Goal: Information Seeking & Learning: Learn about a topic

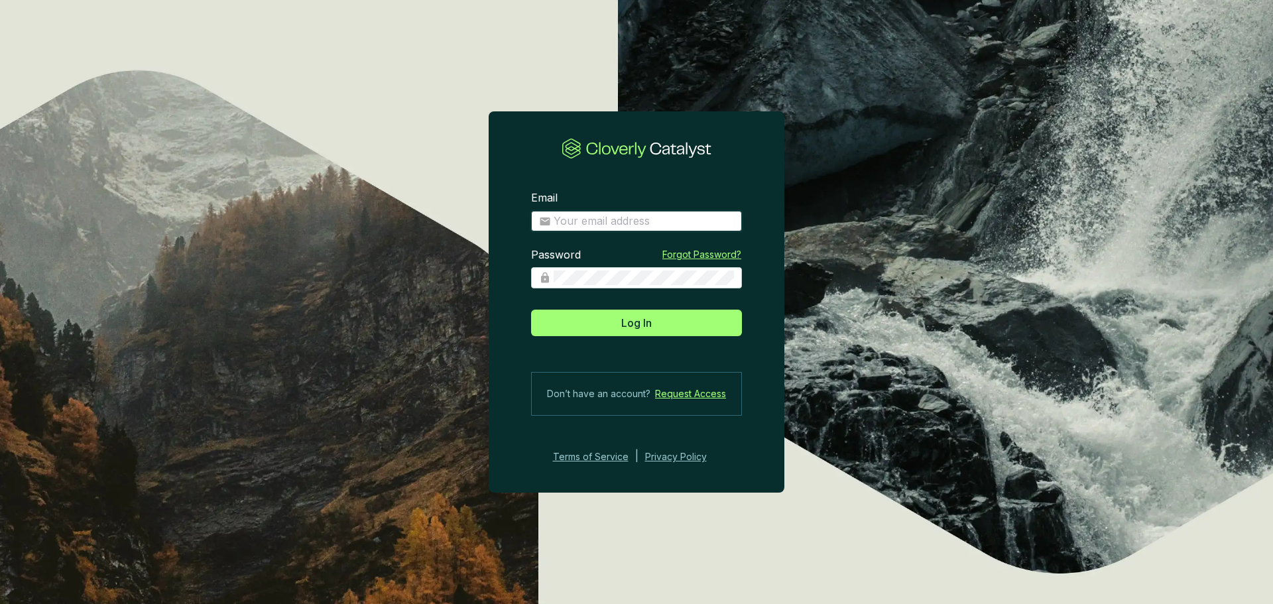
click at [623, 221] on input "Email" at bounding box center [644, 221] width 180 height 15
type input "dwarren@greatbearcarbon.ca"
click at [531, 310] on button "Log In" at bounding box center [636, 323] width 211 height 27
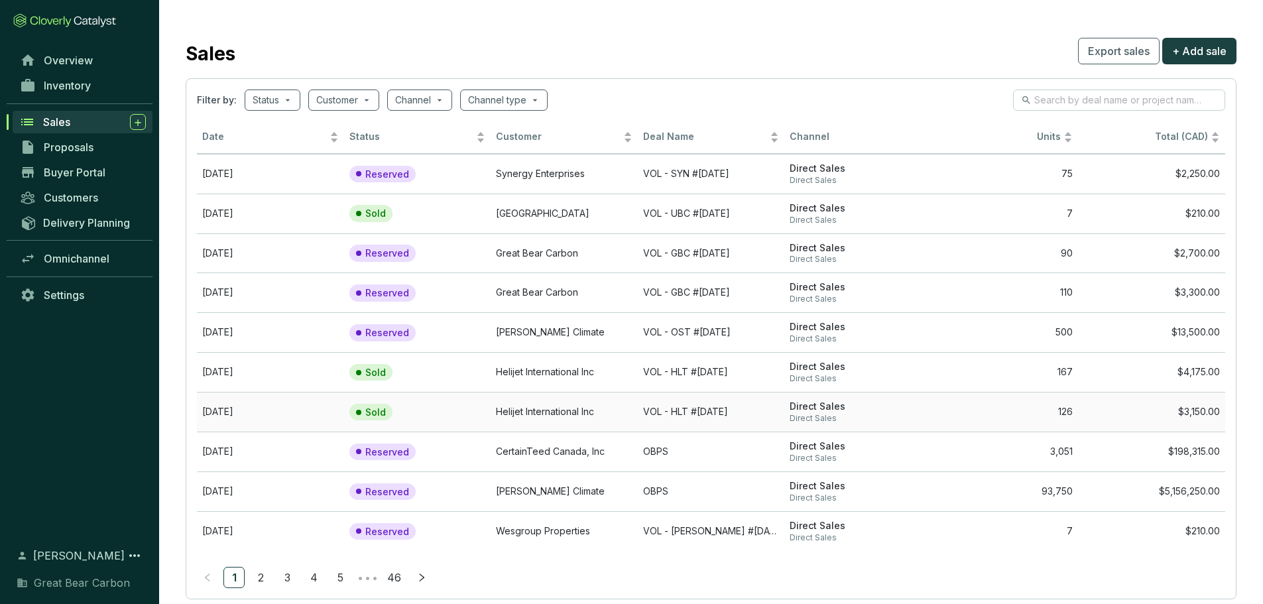
scroll to position [30, 0]
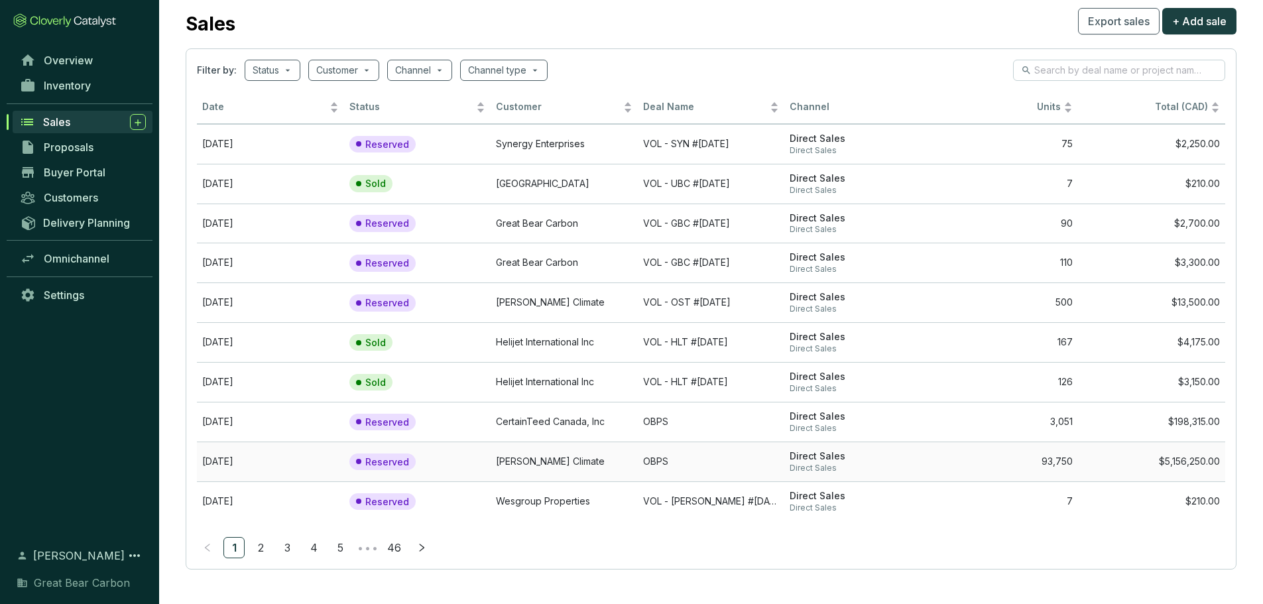
click at [452, 458] on td "Reserved" at bounding box center [417, 462] width 147 height 40
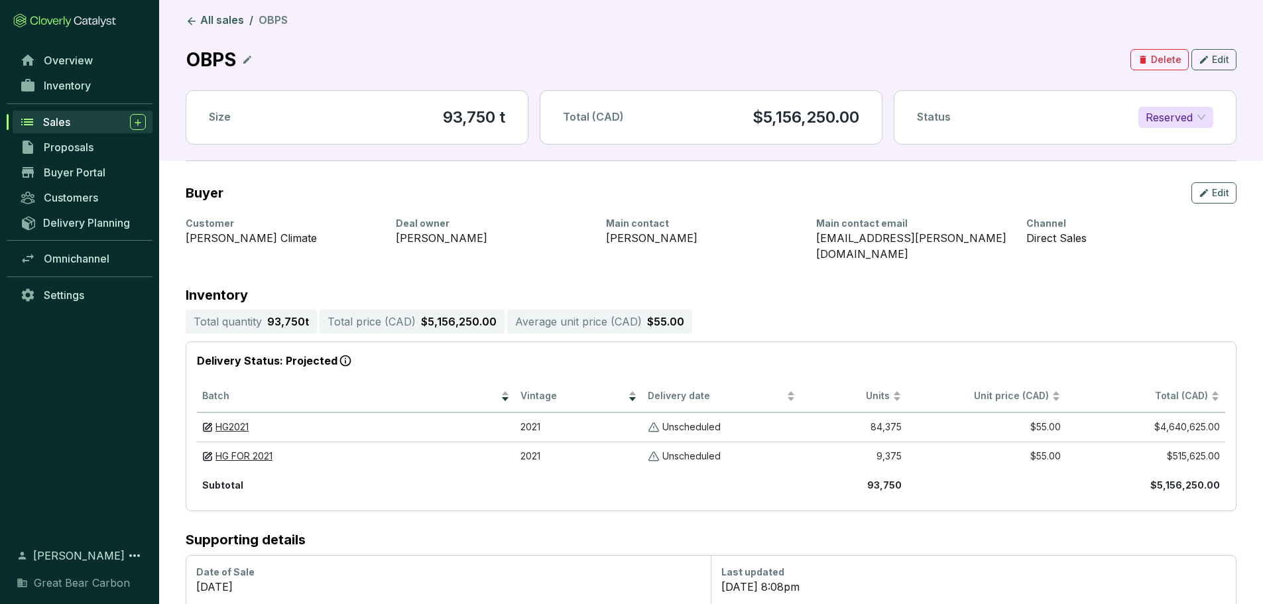
click at [255, 61] on div "OBPS Delete Edit" at bounding box center [711, 59] width 1051 height 29
click at [241, 61] on section "OBPS" at bounding box center [219, 59] width 67 height 29
click at [245, 60] on icon at bounding box center [247, 60] width 11 height 16
click at [758, 50] on div "OBPS - OST #2025-09-17 Delete Edit" at bounding box center [711, 59] width 1051 height 29
click at [410, 61] on icon at bounding box center [404, 60] width 11 height 16
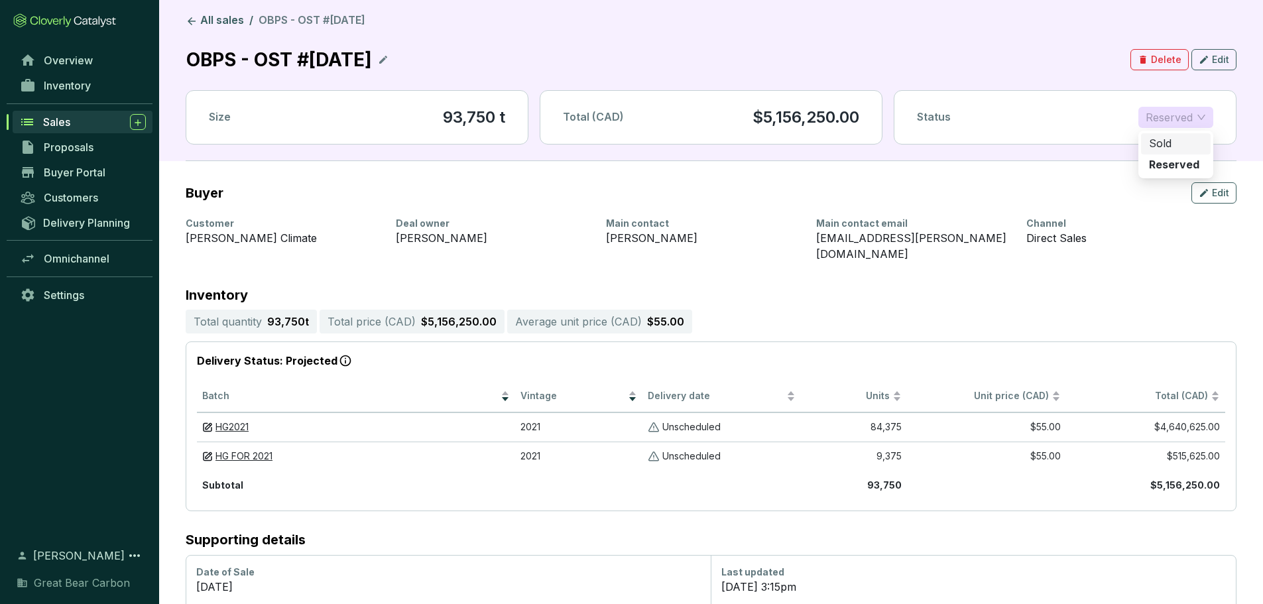
click at [1184, 119] on span "Reserved" at bounding box center [1176, 117] width 60 height 20
click at [1182, 141] on div "Sold" at bounding box center [1176, 144] width 54 height 15
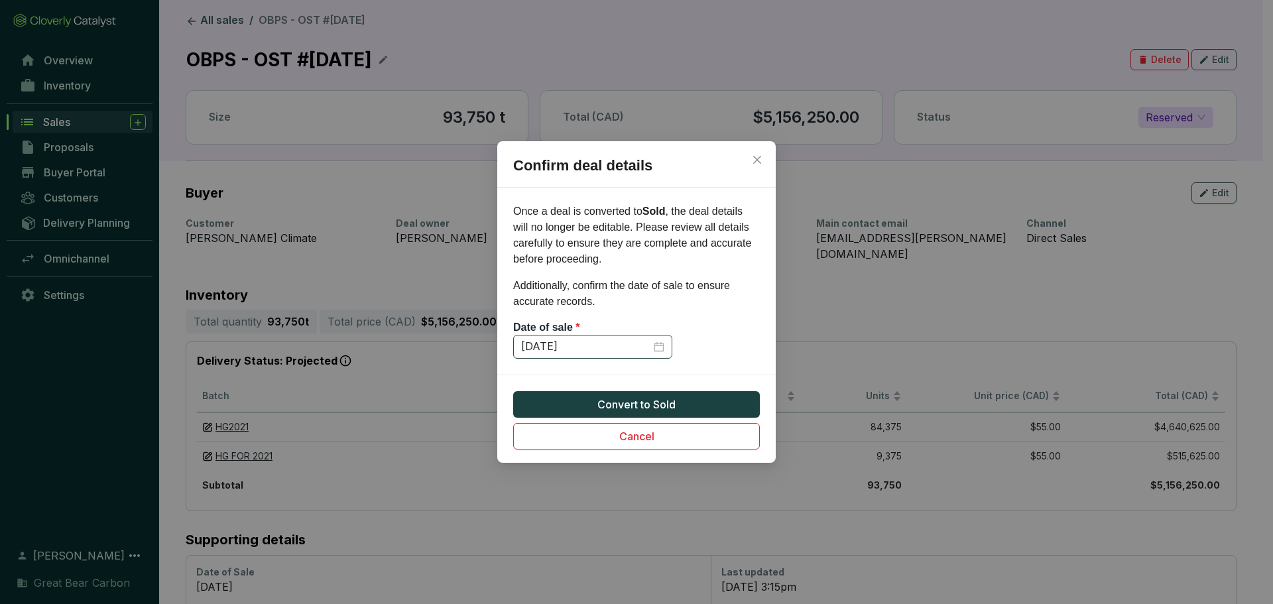
click at [666, 344] on div "10/12/2025" at bounding box center [592, 347] width 159 height 24
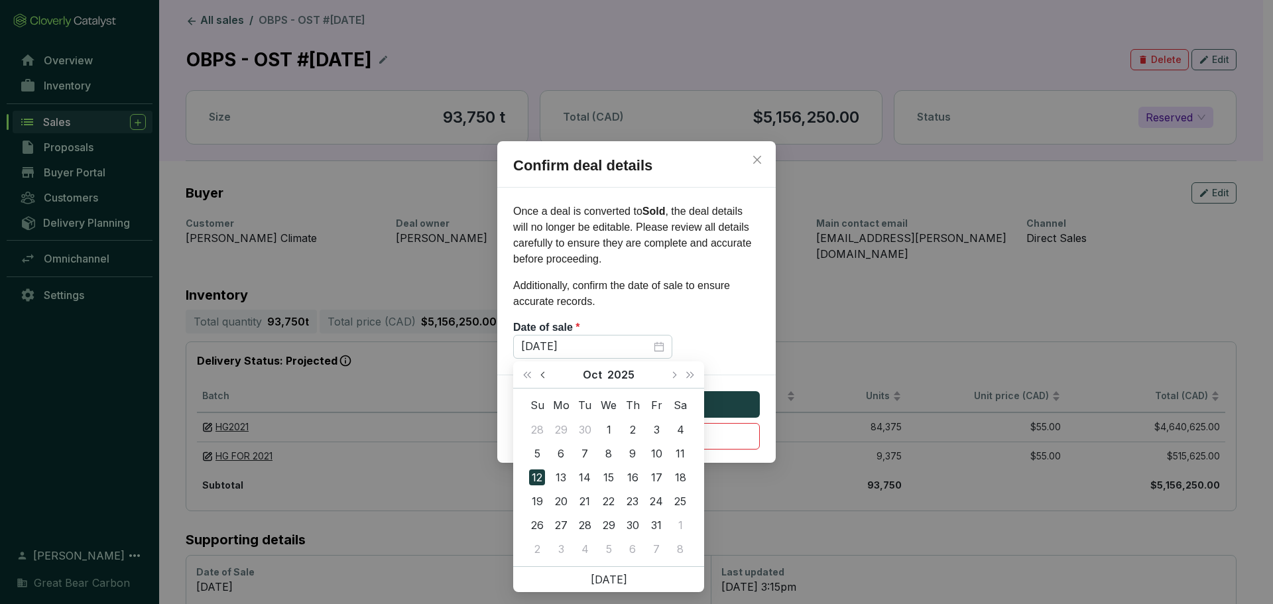
click at [542, 371] on button "Previous month (PageUp)" at bounding box center [544, 374] width 17 height 27
type input "9/24/2025"
click at [607, 503] on div "24" at bounding box center [609, 501] width 16 height 16
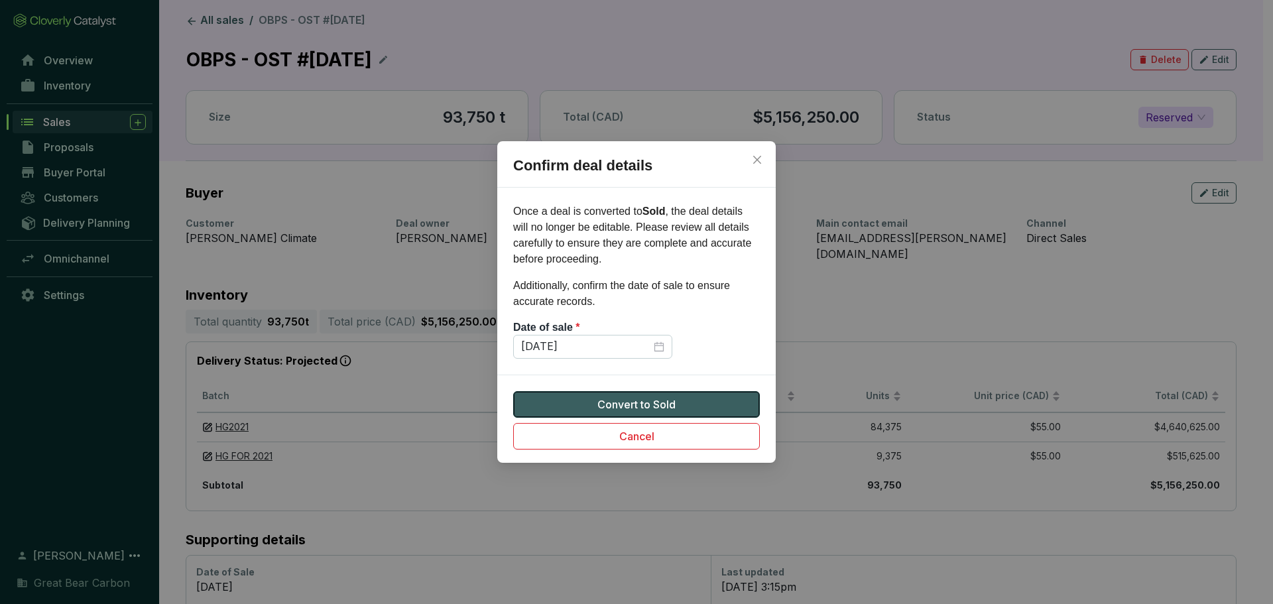
click at [627, 403] on span "Convert to Sold" at bounding box center [636, 405] width 78 height 16
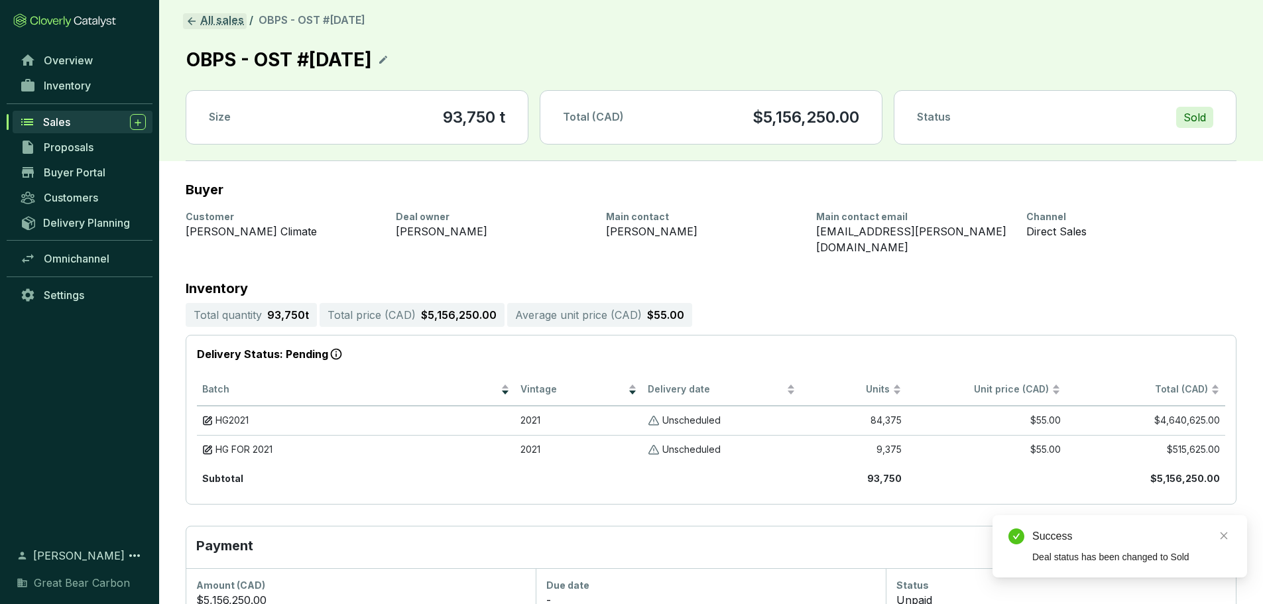
click at [210, 18] on link "All sales" at bounding box center [215, 21] width 64 height 16
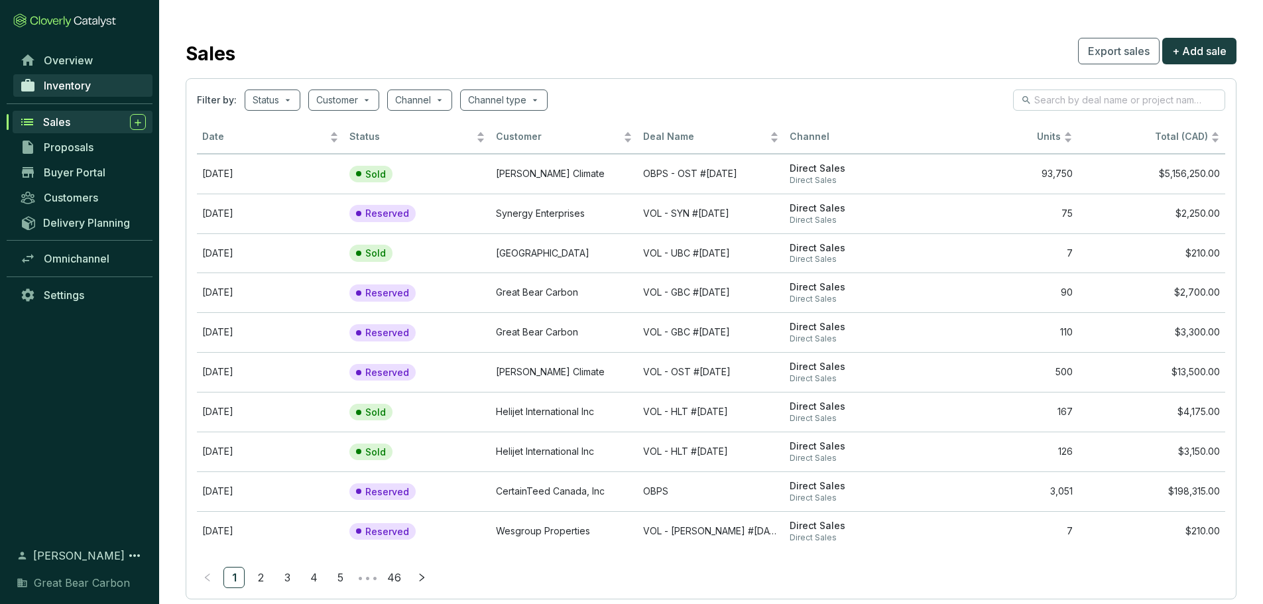
click at [66, 84] on span "Inventory" at bounding box center [67, 85] width 47 height 13
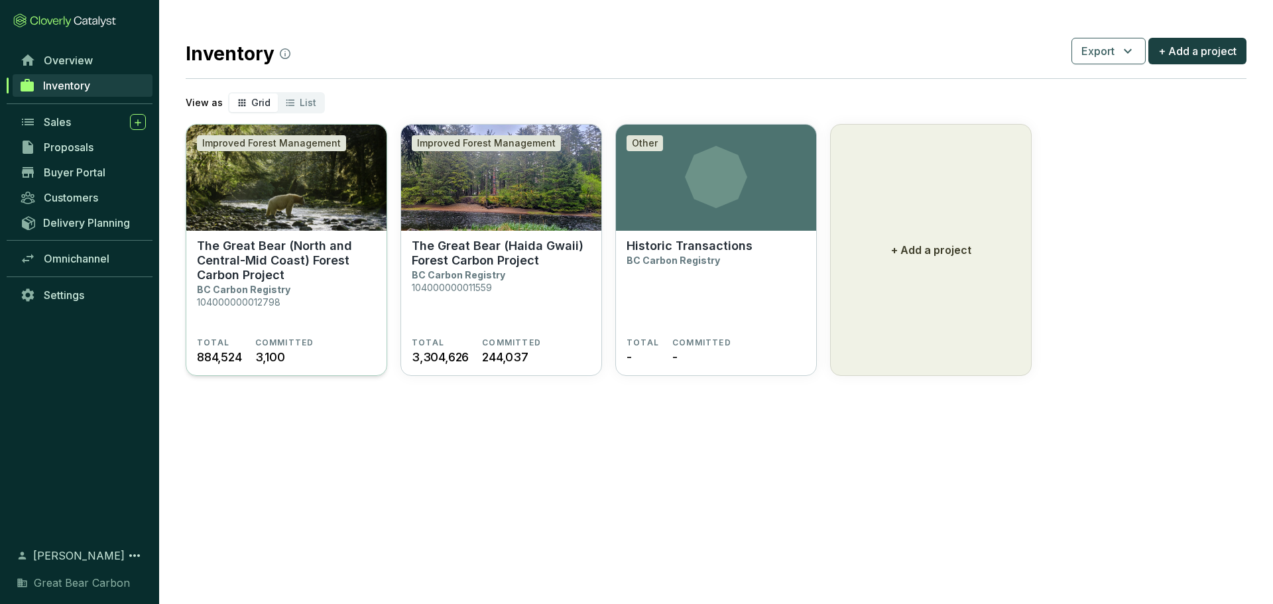
click at [249, 261] on p "The Great Bear (North and Central-Mid Coast) Forest Carbon Project" at bounding box center [286, 261] width 179 height 44
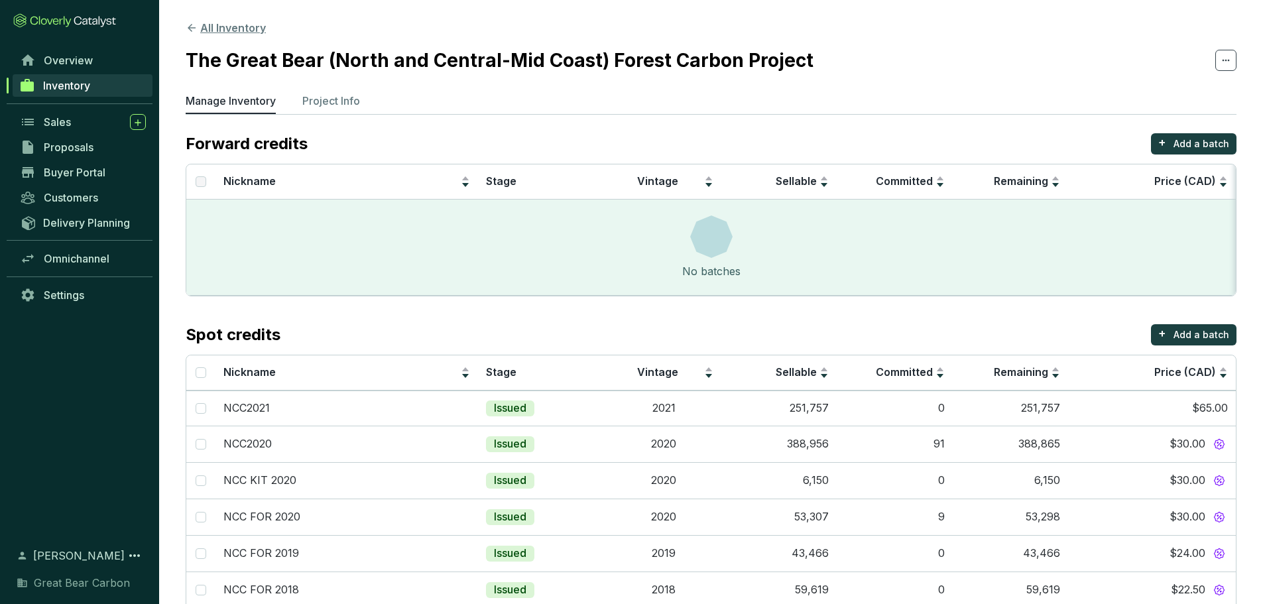
click at [213, 30] on button "All Inventory" at bounding box center [226, 28] width 80 height 16
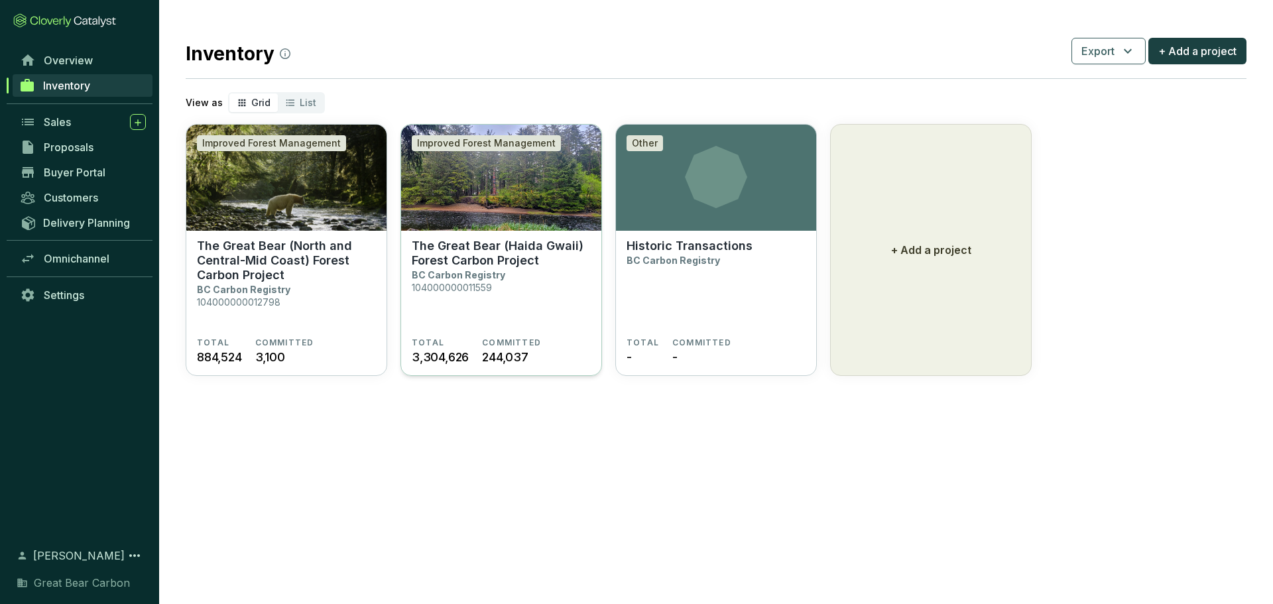
click at [493, 235] on section "The Great Bear (Haida Gwaii) Forest Carbon Project BC Carbon Registry 104000000…" at bounding box center [501, 304] width 200 height 146
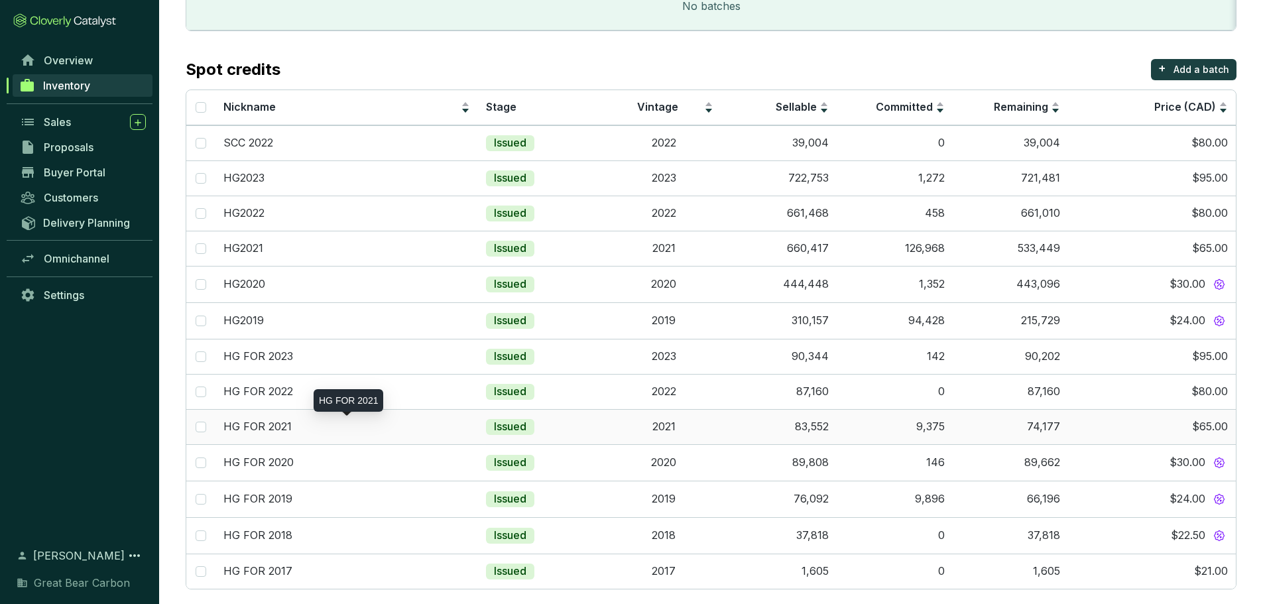
scroll to position [277, 0]
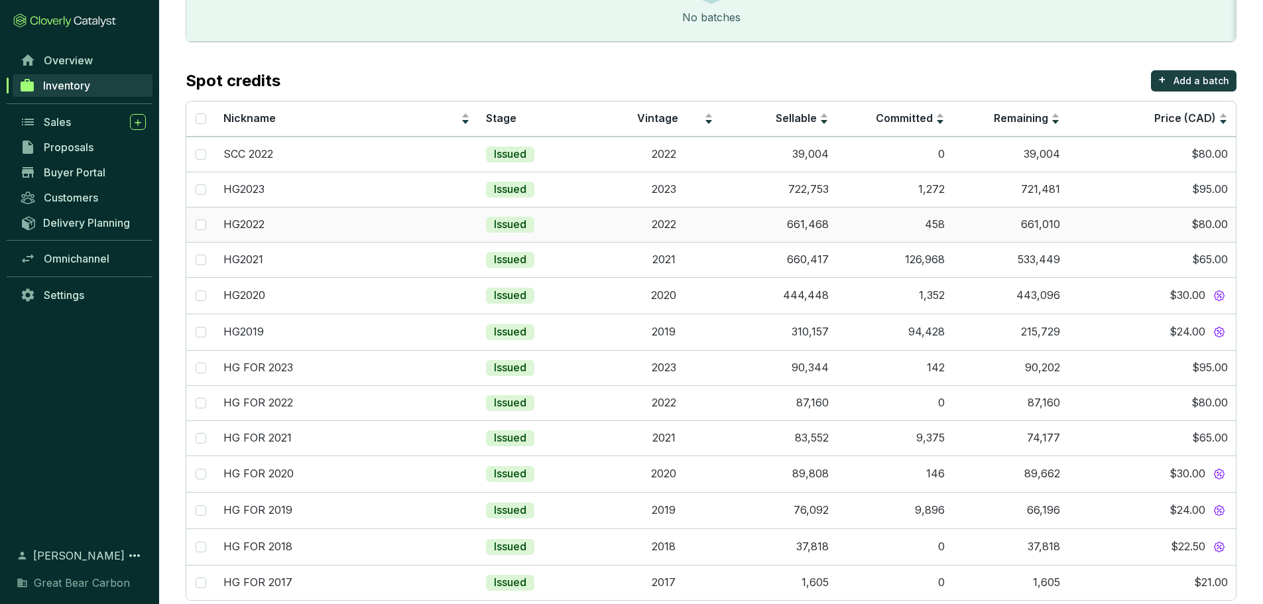
scroll to position [277, 0]
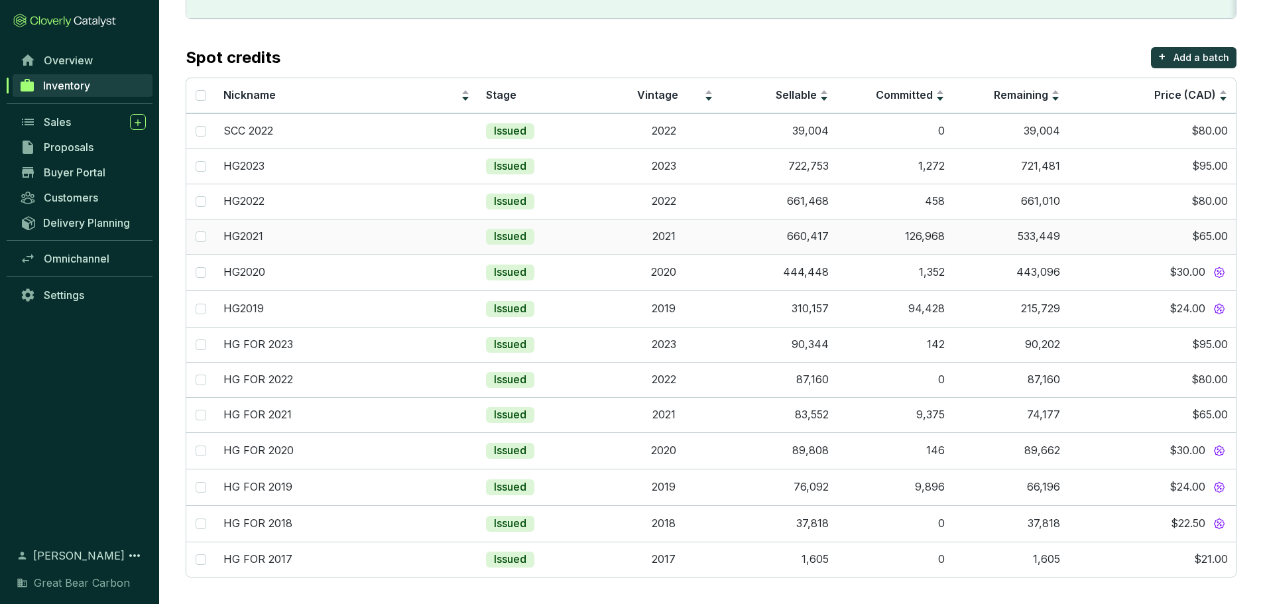
click at [744, 237] on td "660,417" at bounding box center [778, 236] width 115 height 35
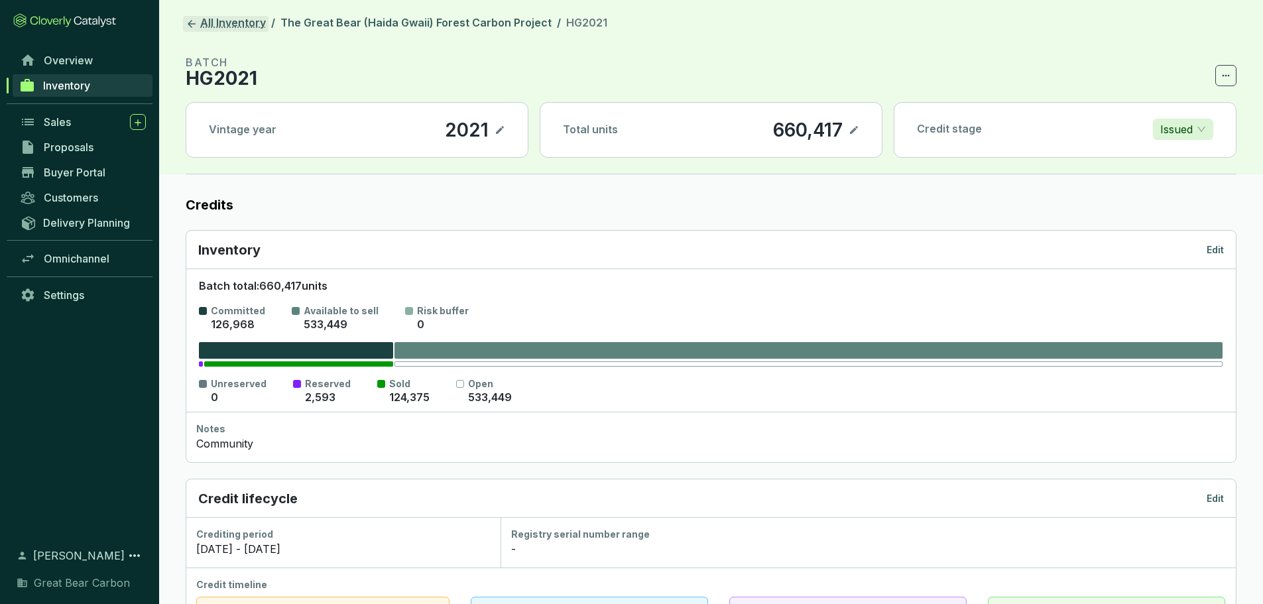
click at [196, 24] on icon at bounding box center [192, 24] width 8 height 8
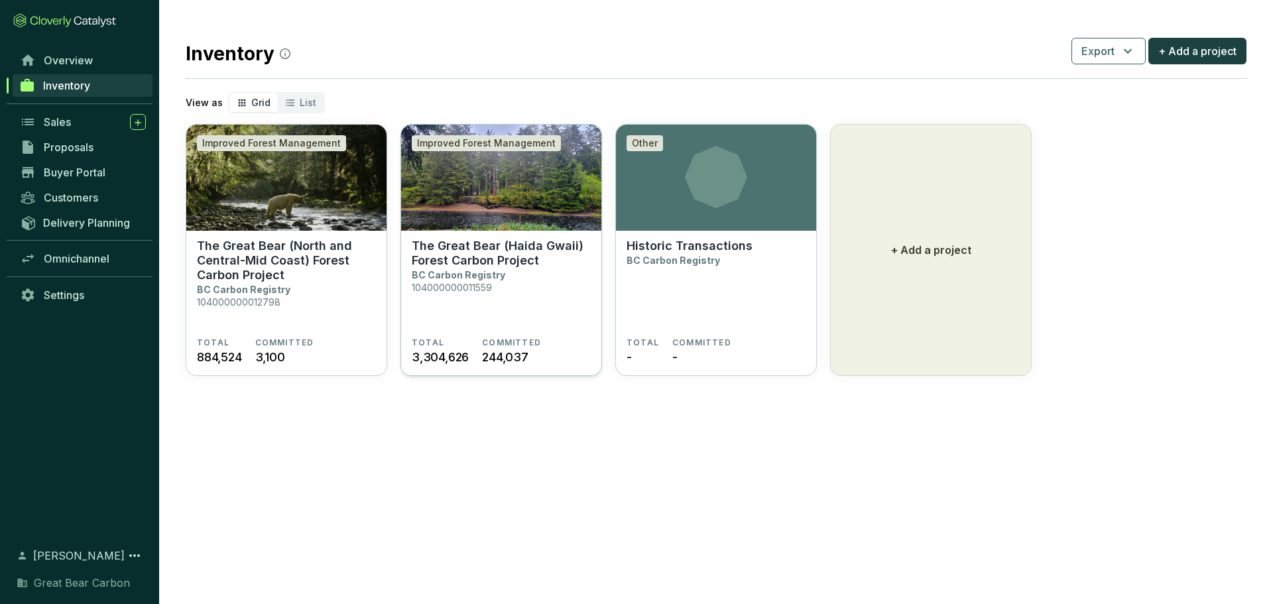
click at [530, 283] on section "The Great Bear (Haida Gwaii) Forest Carbon Project BC Carbon Registry 104000000…" at bounding box center [501, 288] width 179 height 99
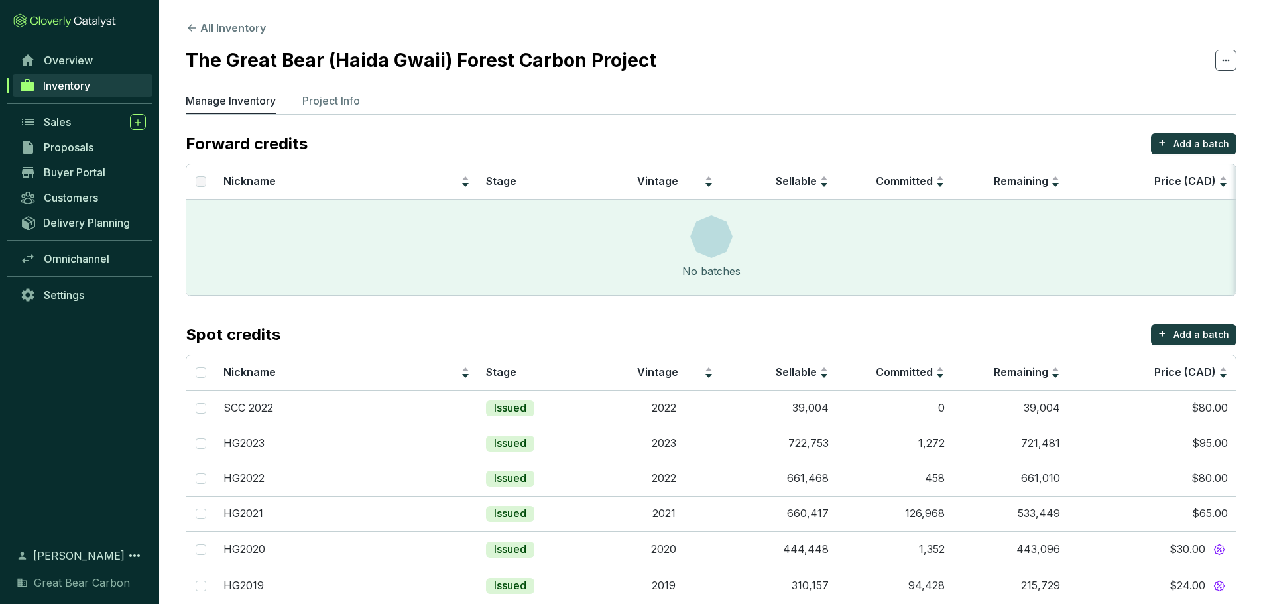
click at [238, 19] on section "All Inventory The Great Bear (Haida Gwaii) Forest Carbon Project Manage Invento…" at bounding box center [711, 440] width 1104 height 881
click at [238, 27] on button "All Inventory" at bounding box center [226, 28] width 80 height 16
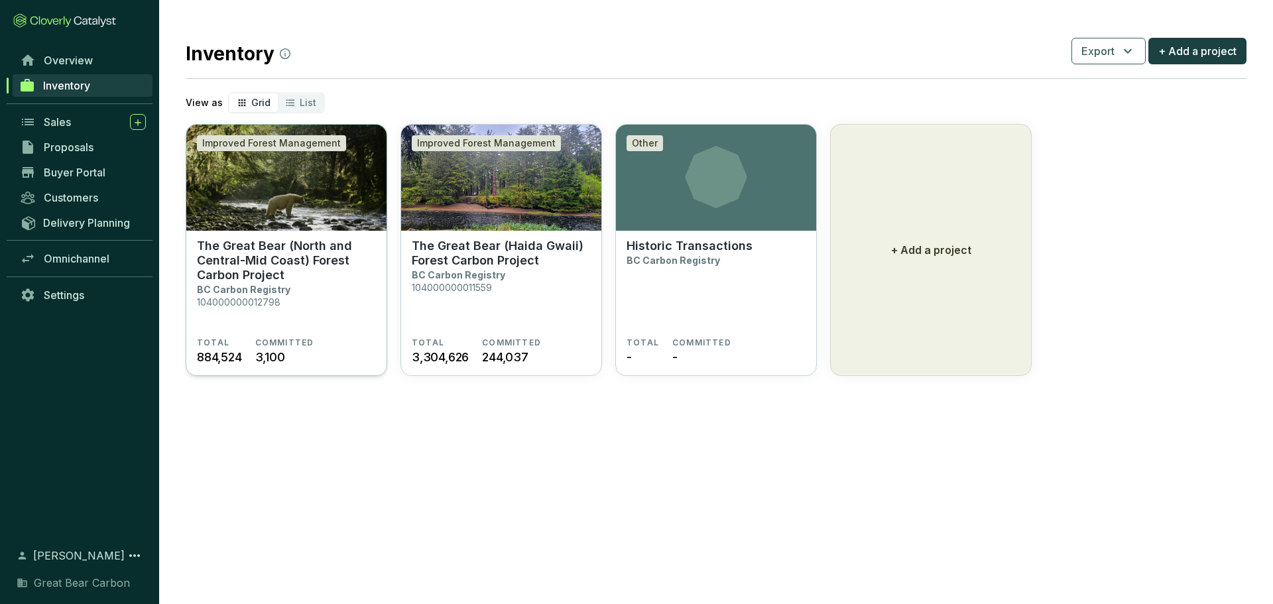
click at [330, 253] on p "The Great Bear (North and Central-Mid Coast) Forest Carbon Project" at bounding box center [286, 261] width 179 height 44
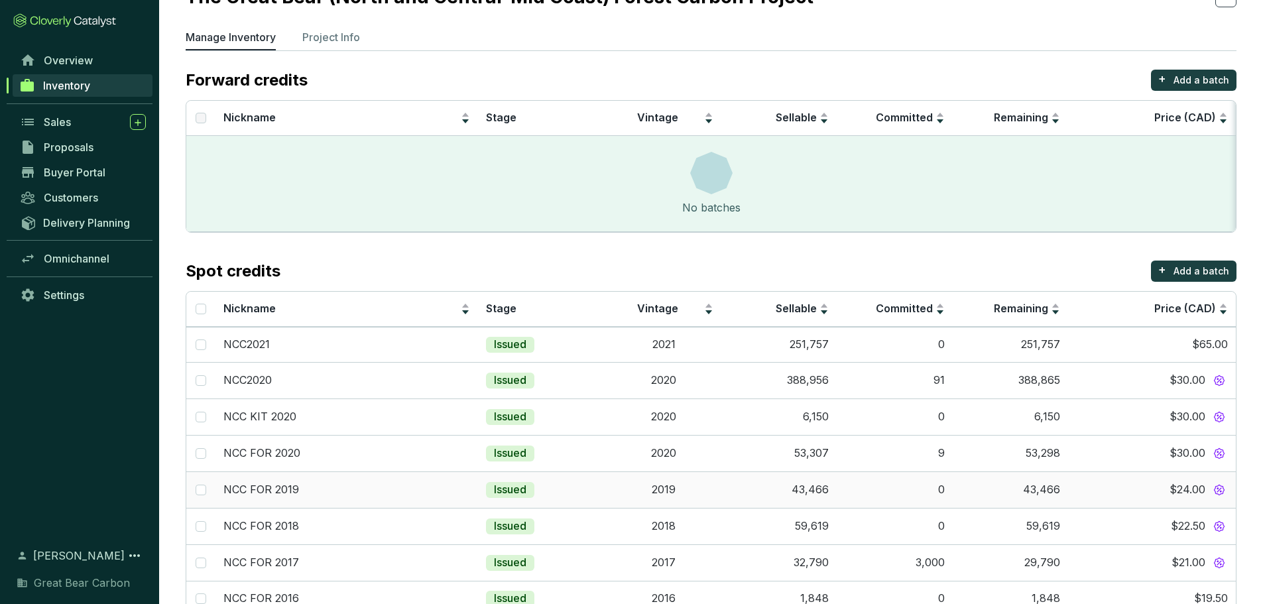
scroll to position [64, 0]
